Goal: Task Accomplishment & Management: Complete application form

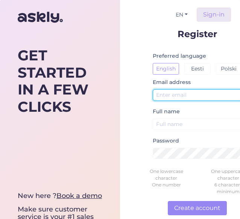
click at [170, 97] on input "text" at bounding box center [196, 95] width 89 height 12
type input "[EMAIL_ADDRESS][DOMAIN_NAME]"
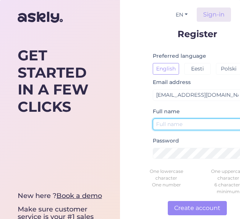
type input "Tunahan kab"
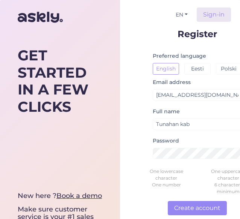
click at [138, 141] on form "Register Preferred language English Eesti Polski Email address [EMAIL_ADDRESS][…" at bounding box center [197, 161] width 118 height 264
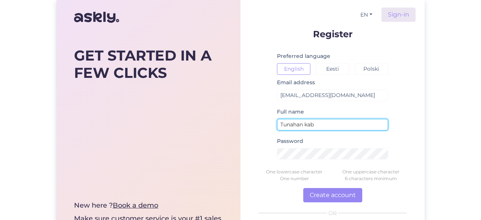
click at [239, 124] on input "Tunahan kab" at bounding box center [332, 125] width 111 height 12
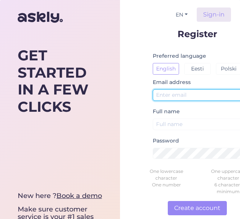
click at [184, 93] on input "text" at bounding box center [196, 95] width 89 height 12
type input "[EMAIL_ADDRESS][DOMAIN_NAME]"
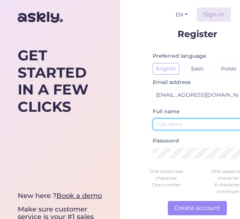
type input "Tunahan kab"
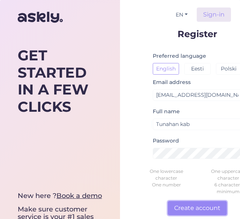
scroll to position [1, 0]
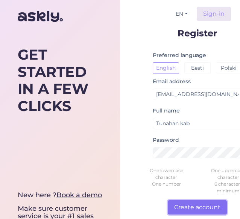
click at [190, 205] on button "Create account" at bounding box center [196, 208] width 59 height 14
